Goal: Information Seeking & Learning: Compare options

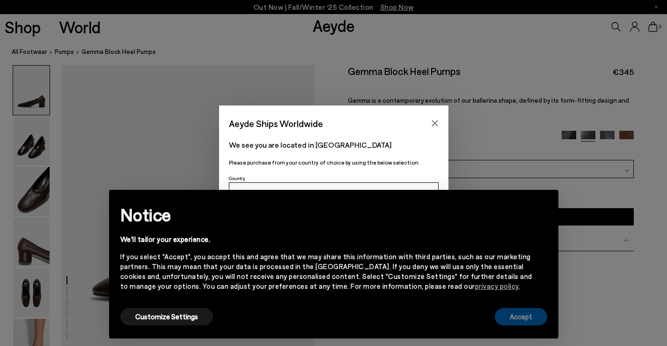
click at [518, 317] on button "Accept" at bounding box center [521, 316] width 52 height 17
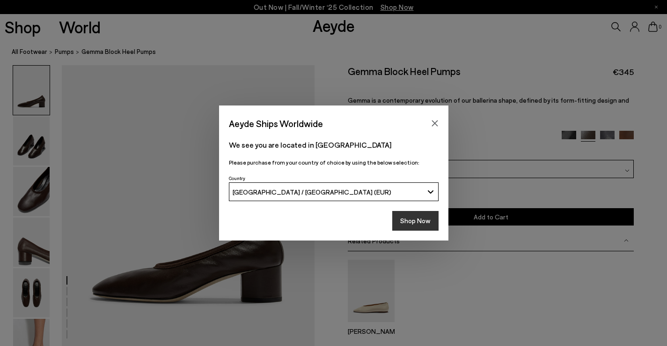
click at [420, 219] on button "Shop Now" at bounding box center [415, 221] width 46 height 20
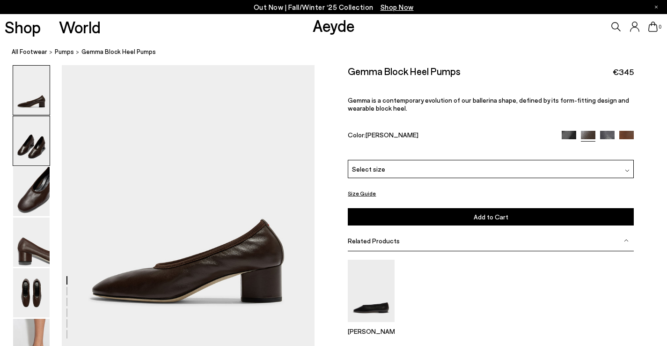
click at [28, 151] on img at bounding box center [31, 140] width 37 height 49
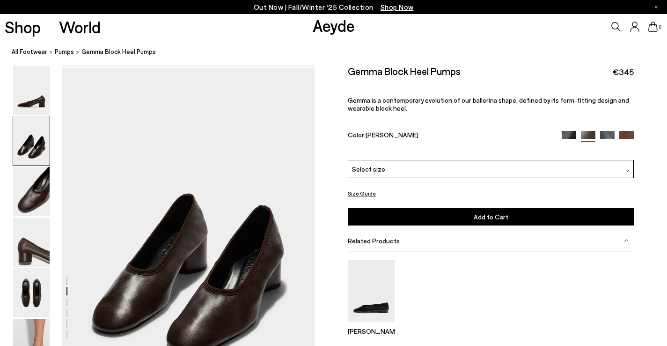
scroll to position [283, 0]
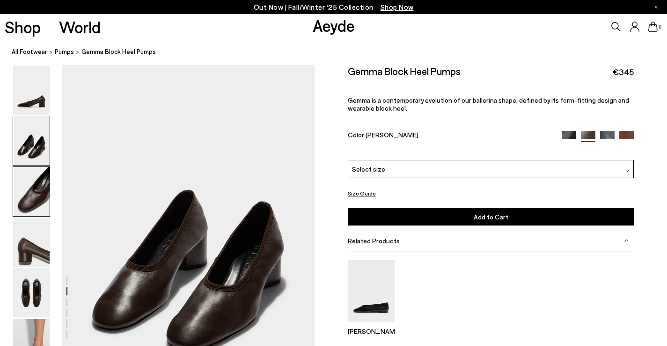
click at [35, 191] on img at bounding box center [31, 191] width 37 height 49
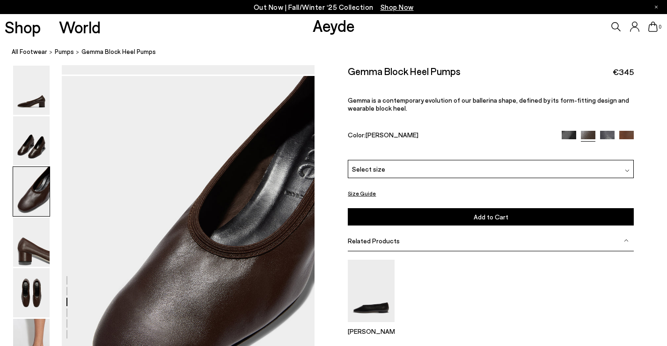
scroll to position [621, 0]
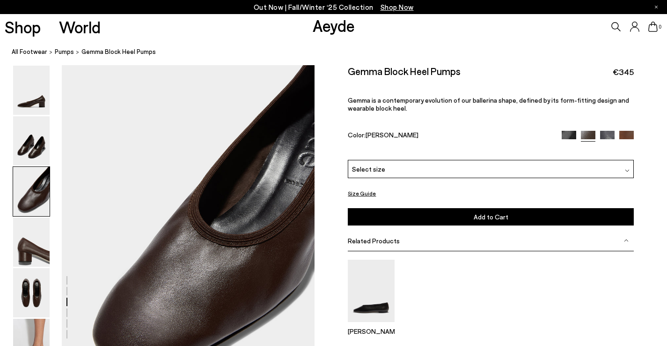
click at [31, 215] on img at bounding box center [31, 191] width 37 height 49
click at [37, 241] on img at bounding box center [31, 241] width 37 height 49
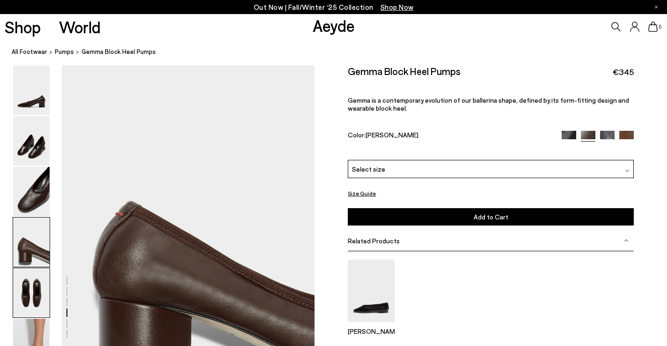
click at [26, 274] on img at bounding box center [31, 292] width 37 height 49
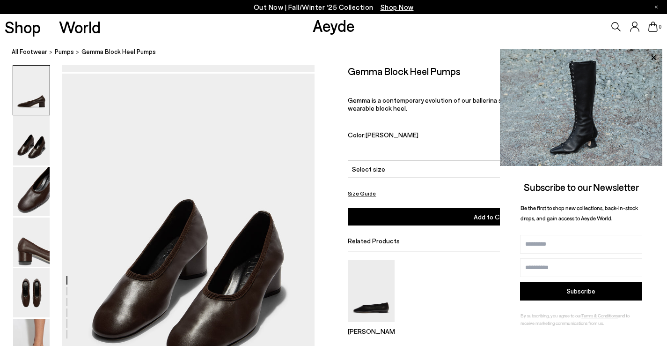
scroll to position [326, 0]
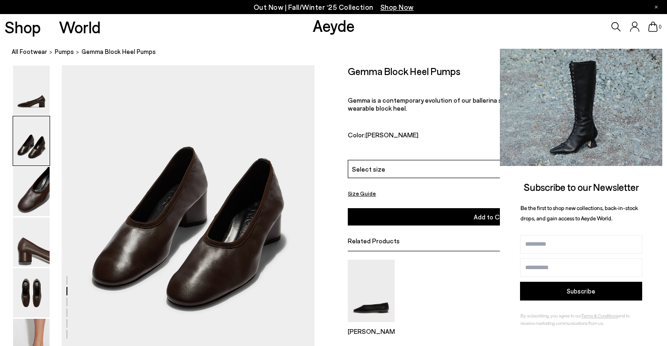
click at [653, 53] on icon at bounding box center [654, 58] width 12 height 12
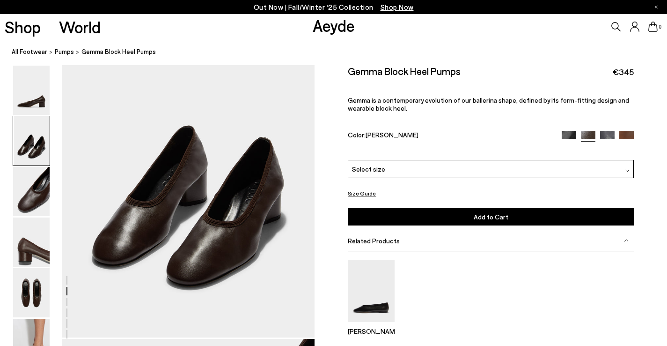
scroll to position [470, 0]
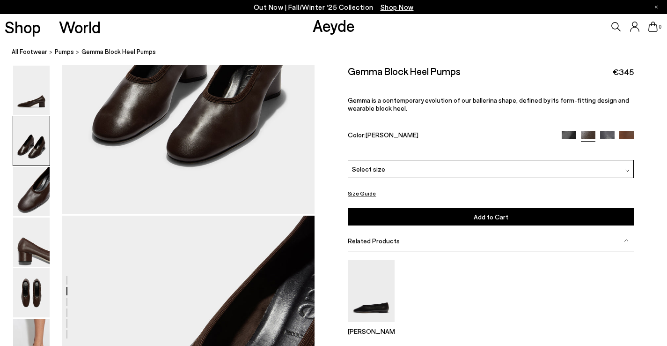
click at [568, 131] on img at bounding box center [569, 138] width 15 height 15
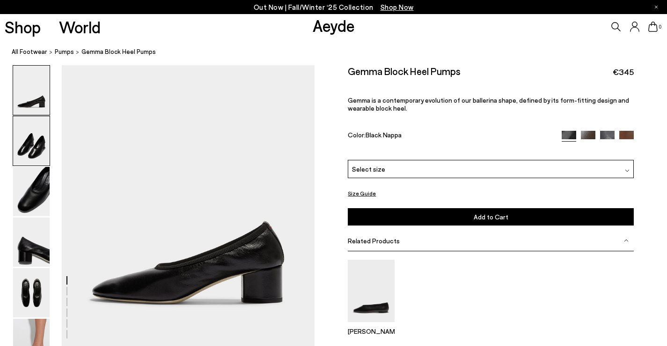
click at [35, 157] on img at bounding box center [31, 140] width 37 height 49
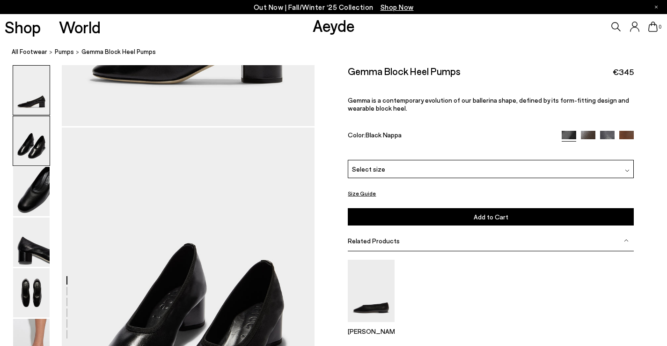
scroll to position [283, 0]
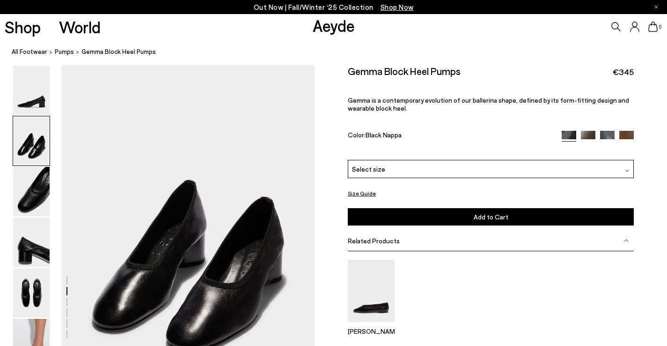
click at [603, 136] on img at bounding box center [607, 138] width 15 height 15
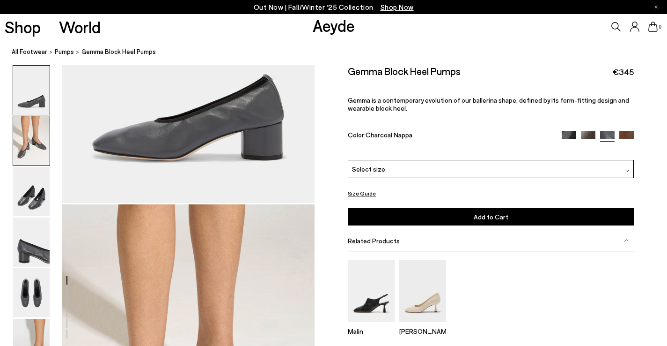
click at [42, 131] on img at bounding box center [31, 140] width 37 height 49
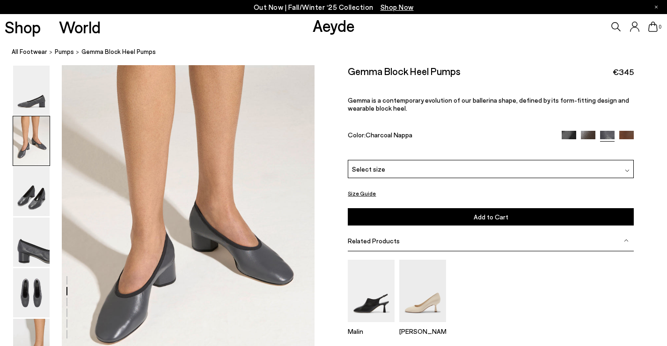
scroll to position [291, 0]
click at [566, 133] on img at bounding box center [569, 138] width 15 height 15
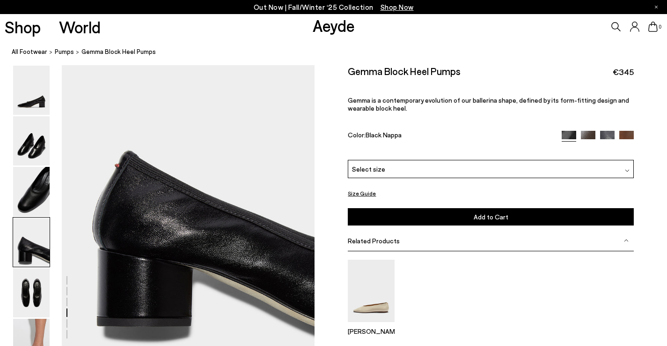
scroll to position [1316, 0]
